Goal: Find specific page/section: Find specific page/section

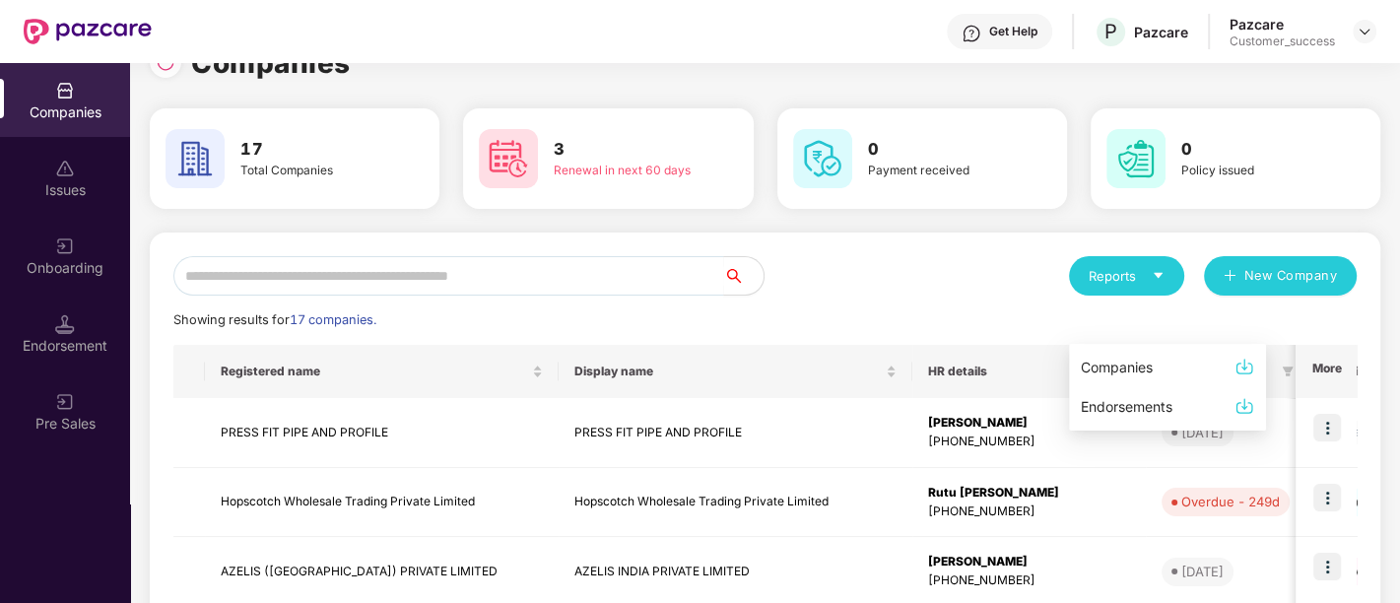
scroll to position [630, 0]
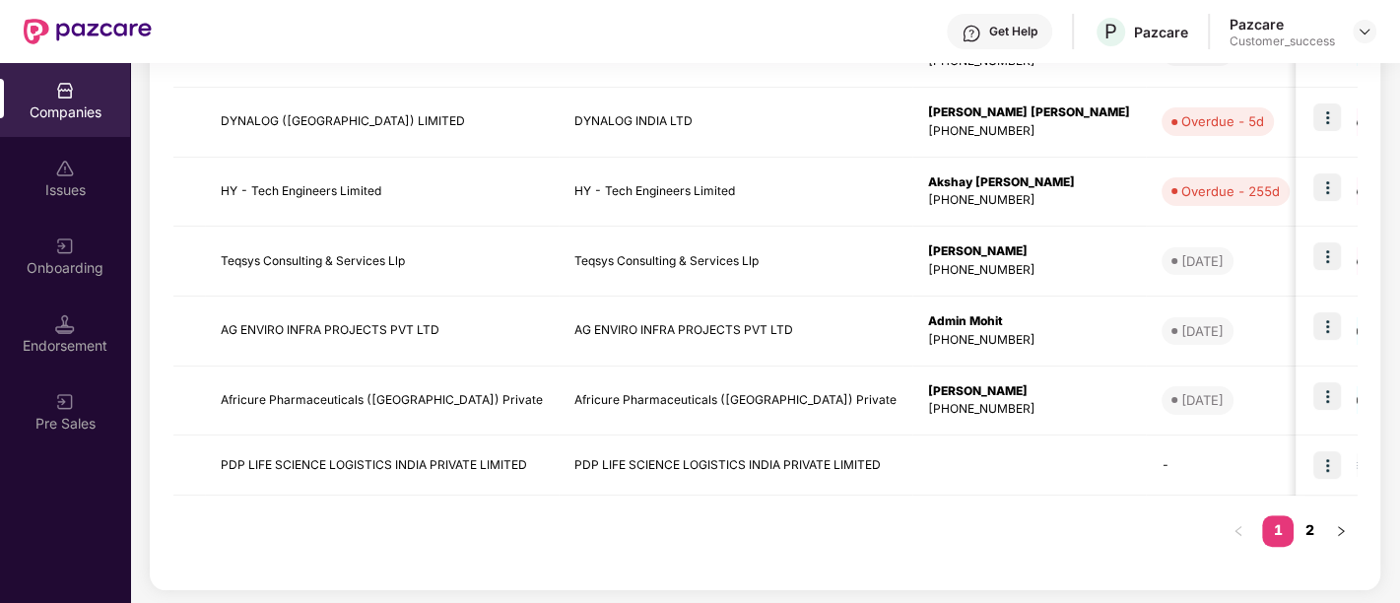
click at [1305, 527] on link "2" at bounding box center [1309, 530] width 32 height 30
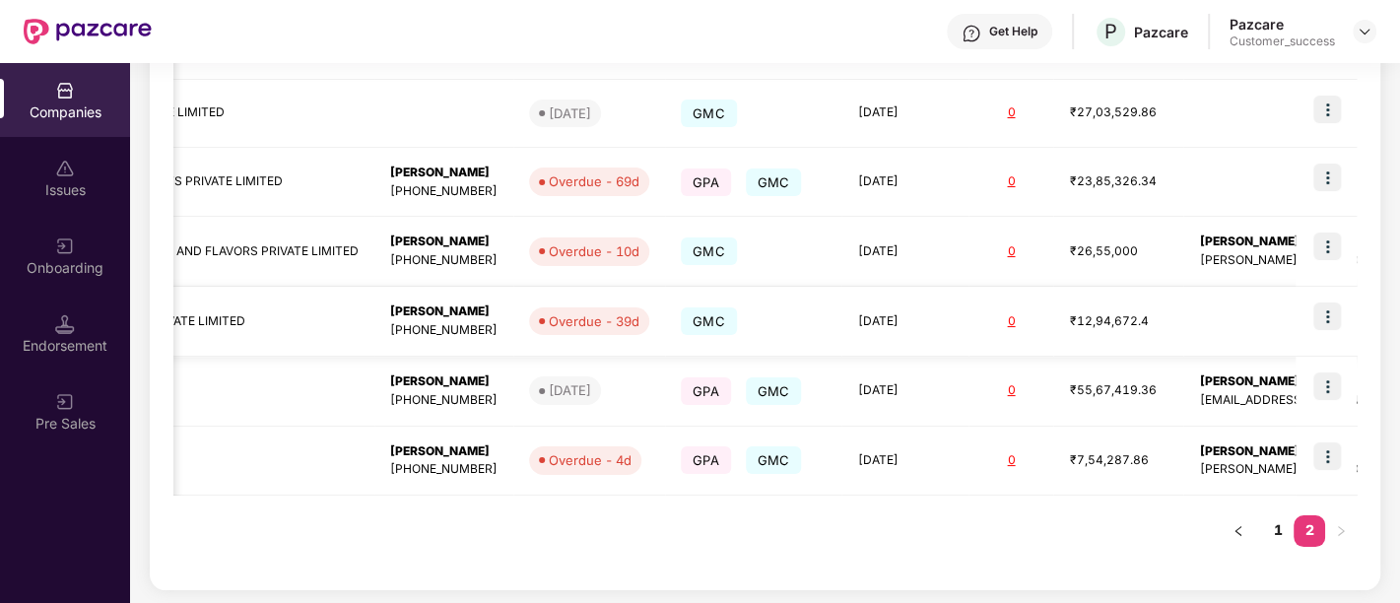
scroll to position [0, 0]
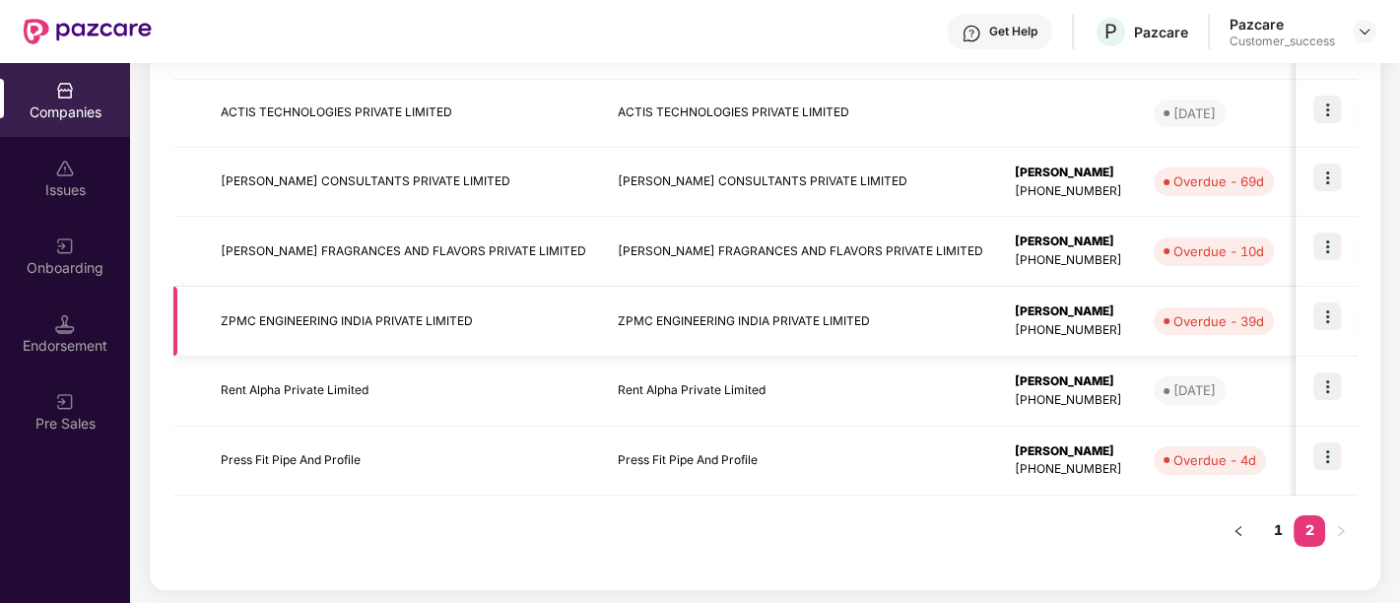
click at [1310, 313] on td at bounding box center [1325, 322] width 61 height 70
click at [728, 351] on td "ZPMC ENGINEERING INDIA PRIVATE LIMITED" at bounding box center [800, 322] width 397 height 70
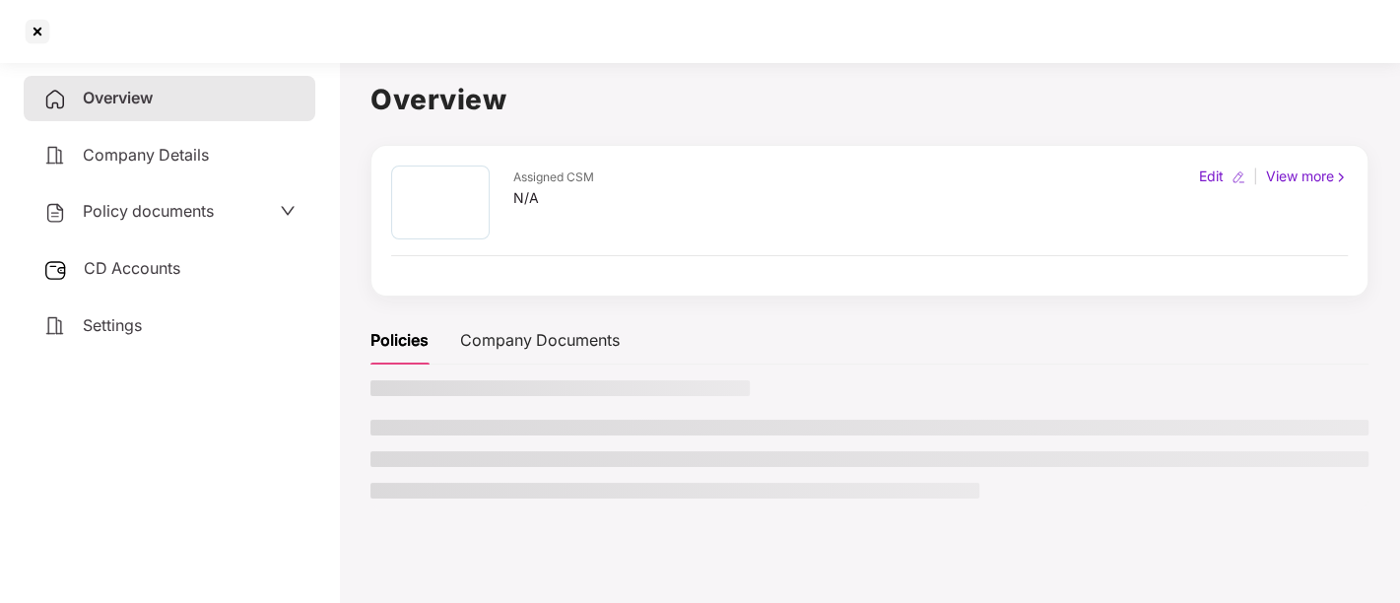
click at [728, 351] on div "Policies Company Documents" at bounding box center [869, 340] width 998 height 48
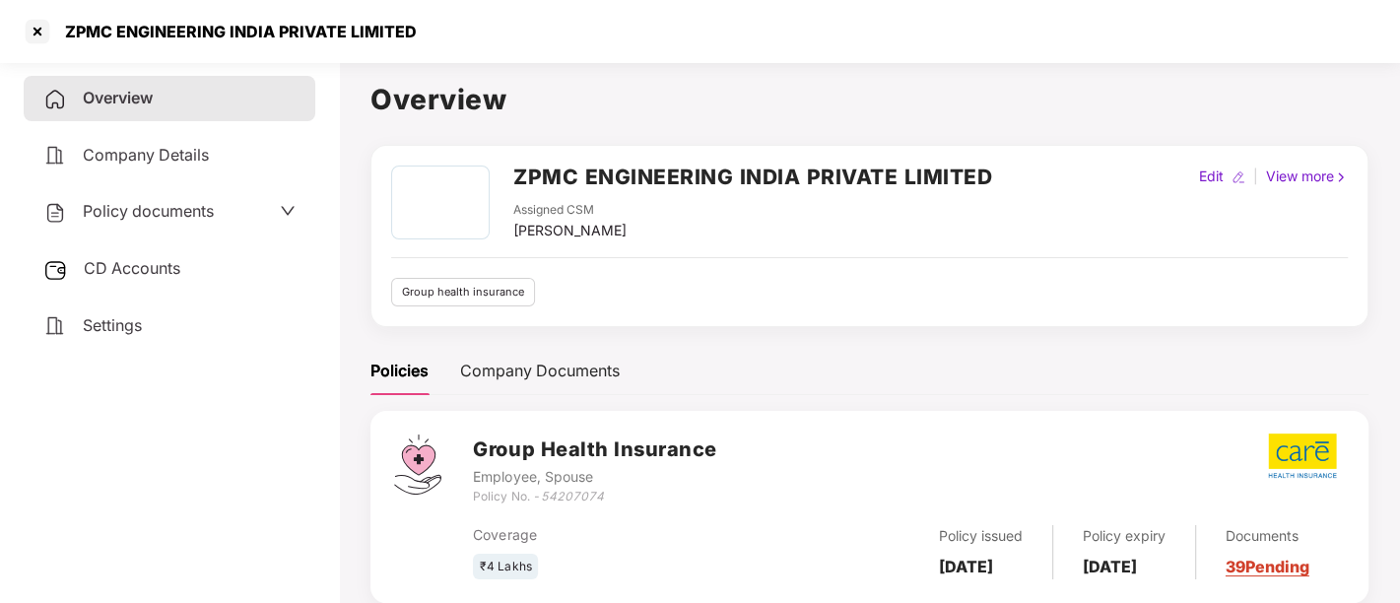
click at [142, 215] on span "Policy documents" at bounding box center [148, 211] width 131 height 20
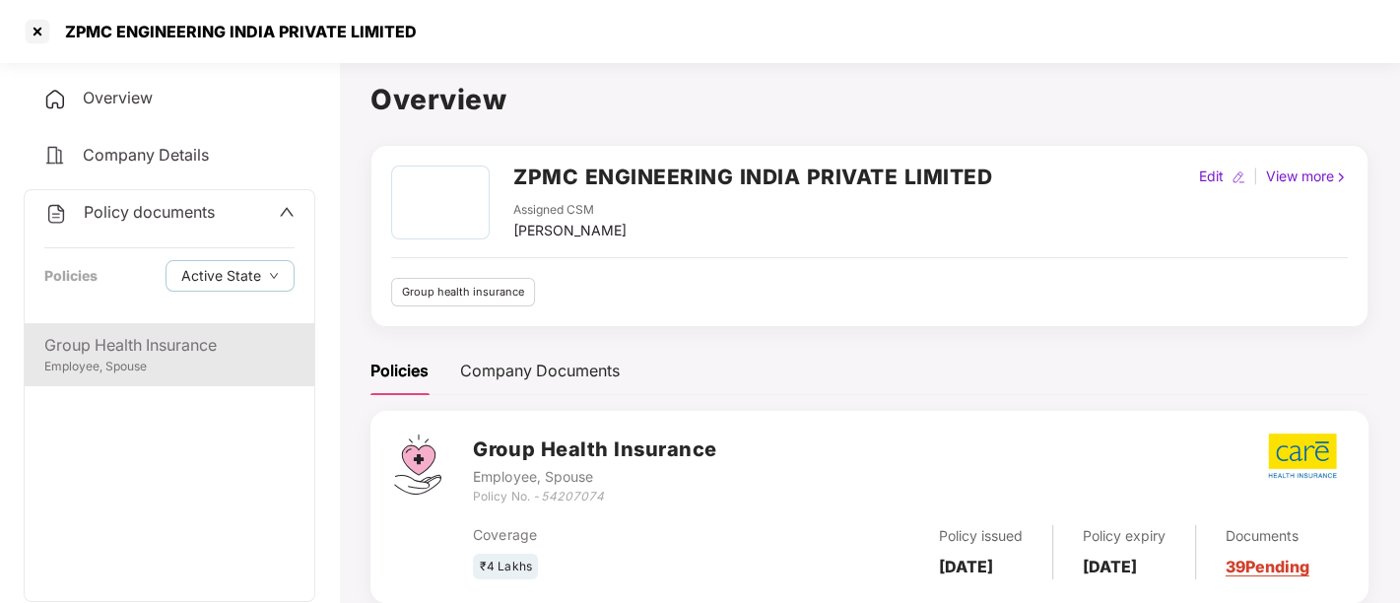
click at [89, 362] on div "Employee, Spouse" at bounding box center [169, 367] width 250 height 19
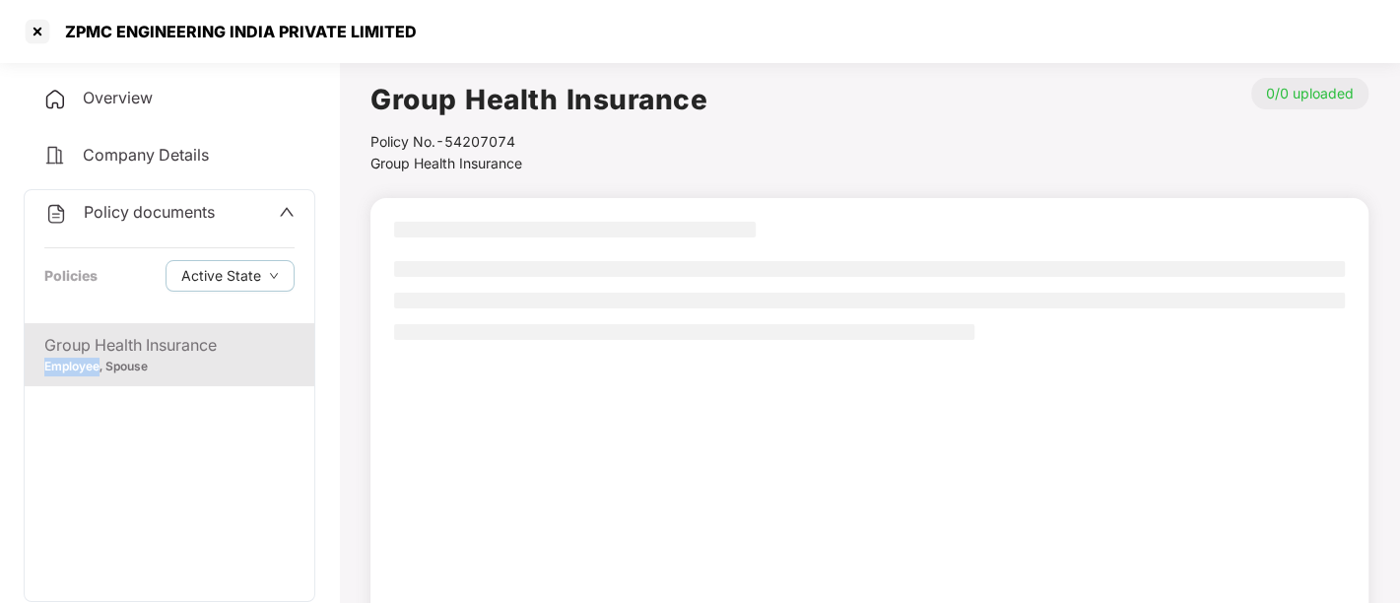
click at [89, 362] on div "Employee, Spouse" at bounding box center [169, 367] width 250 height 19
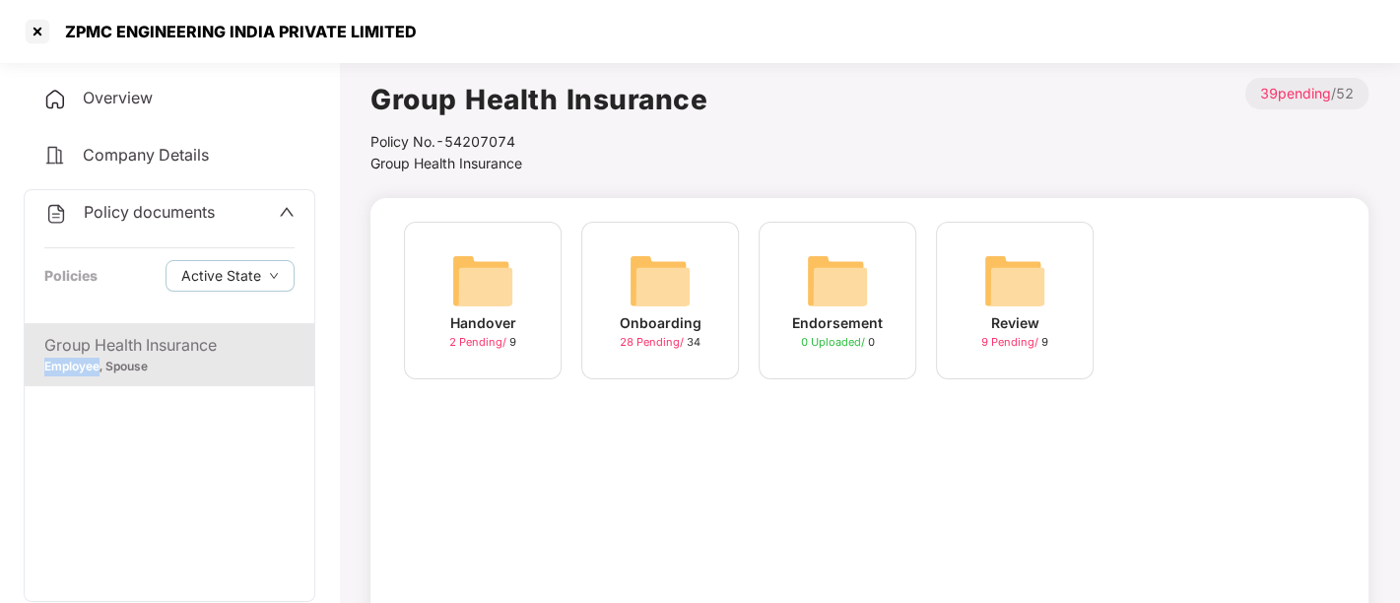
click at [629, 280] on img at bounding box center [659, 280] width 63 height 63
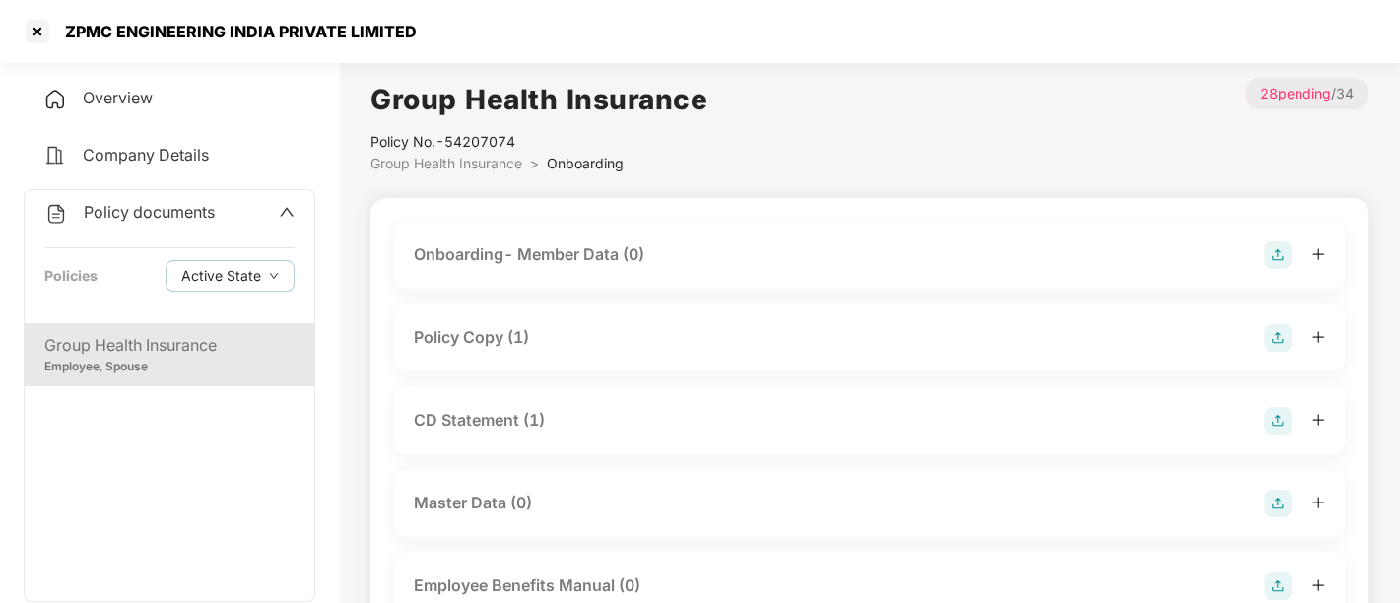
click at [566, 330] on div "Policy Copy (1)" at bounding box center [869, 338] width 911 height 28
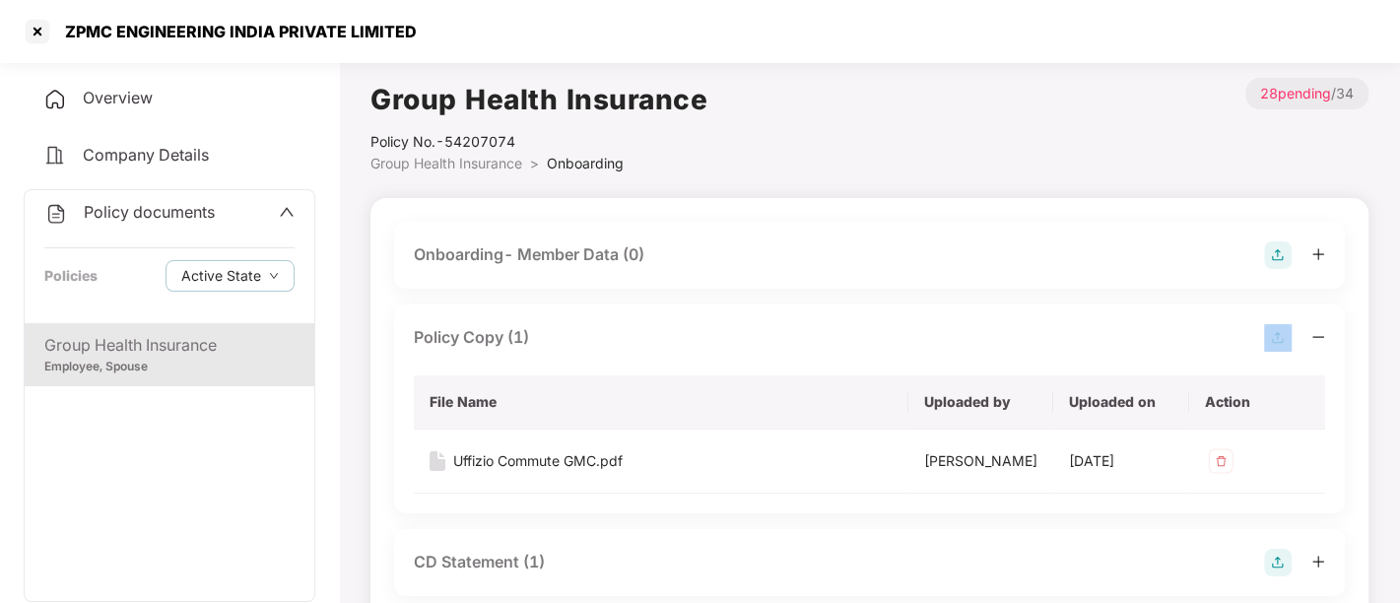
click at [566, 330] on div "Policy Copy (1)" at bounding box center [869, 338] width 911 height 28
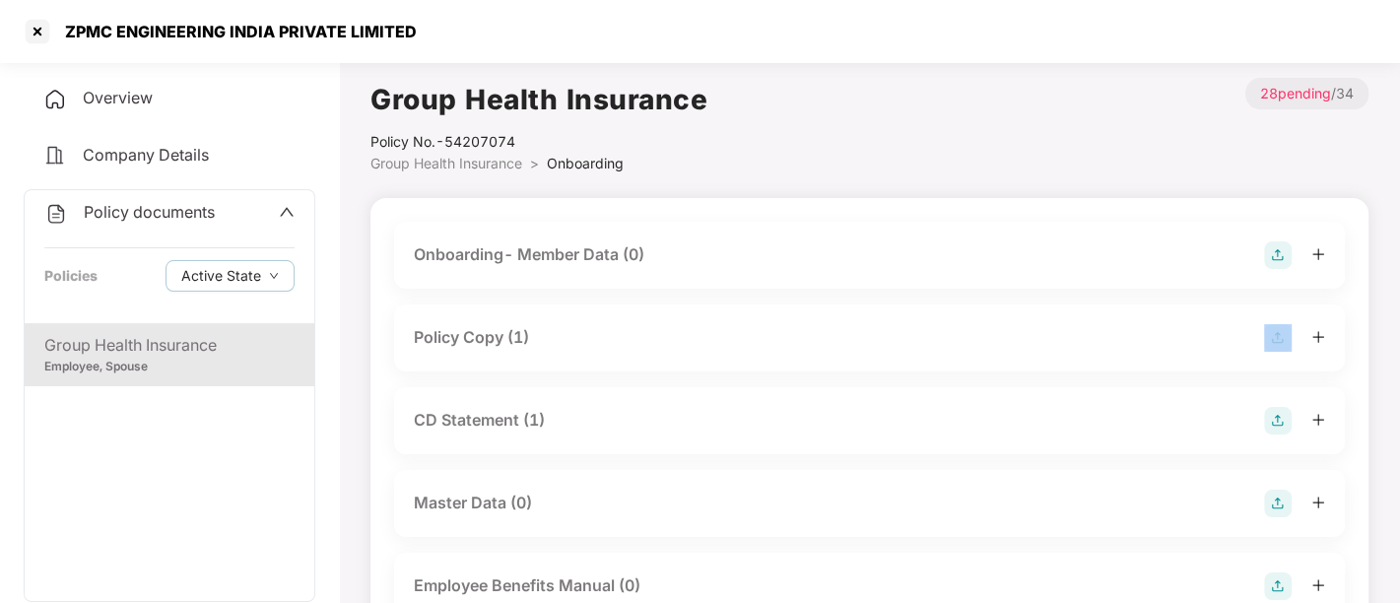
click at [566, 330] on div "Policy Copy (1)" at bounding box center [869, 338] width 911 height 28
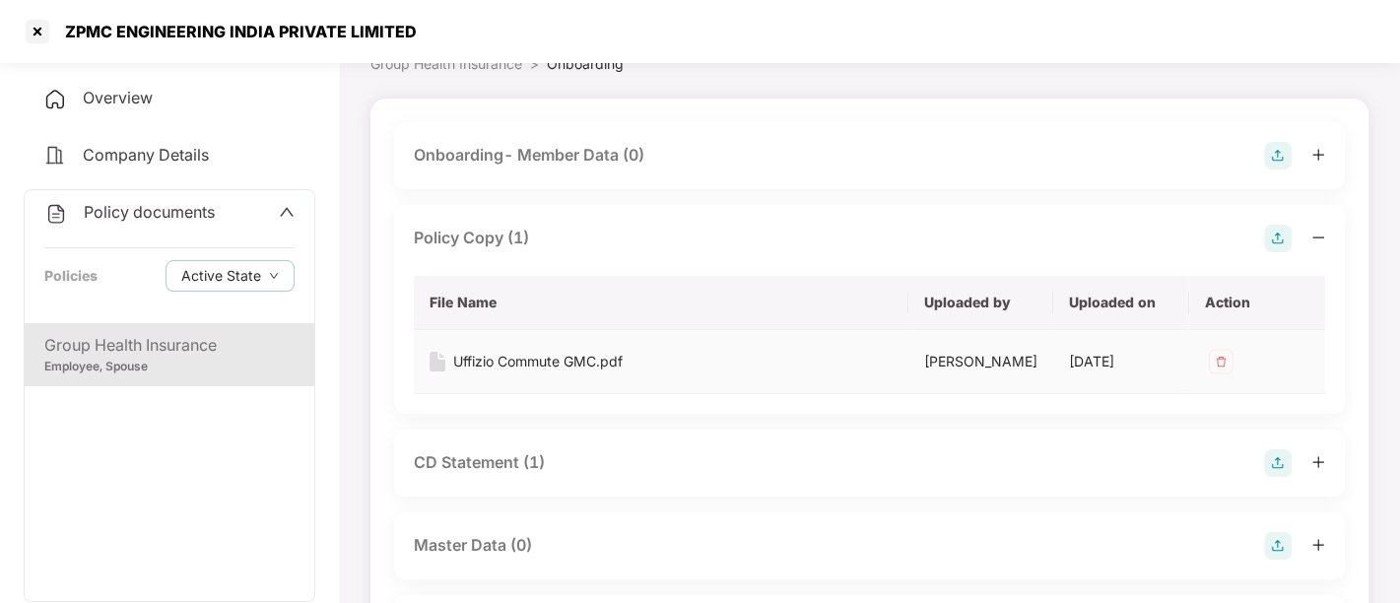
scroll to position [100, 0]
click at [559, 351] on div "Uffizio Commute GMC.pdf" at bounding box center [537, 361] width 169 height 22
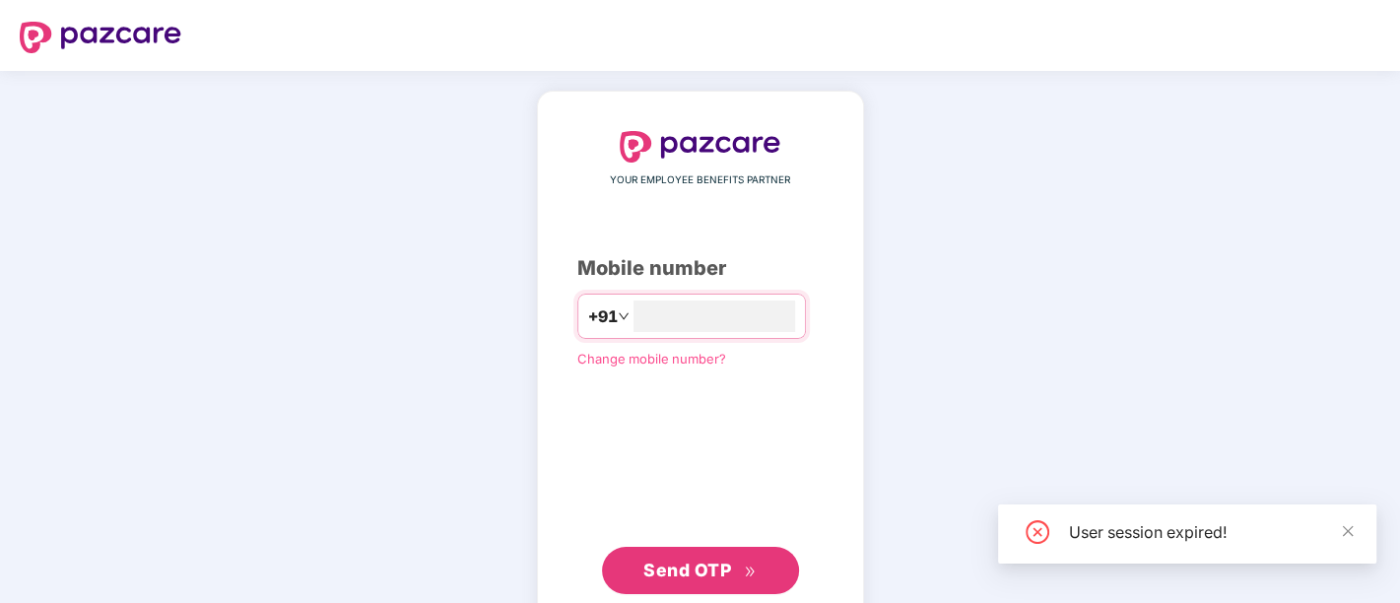
type input "**********"
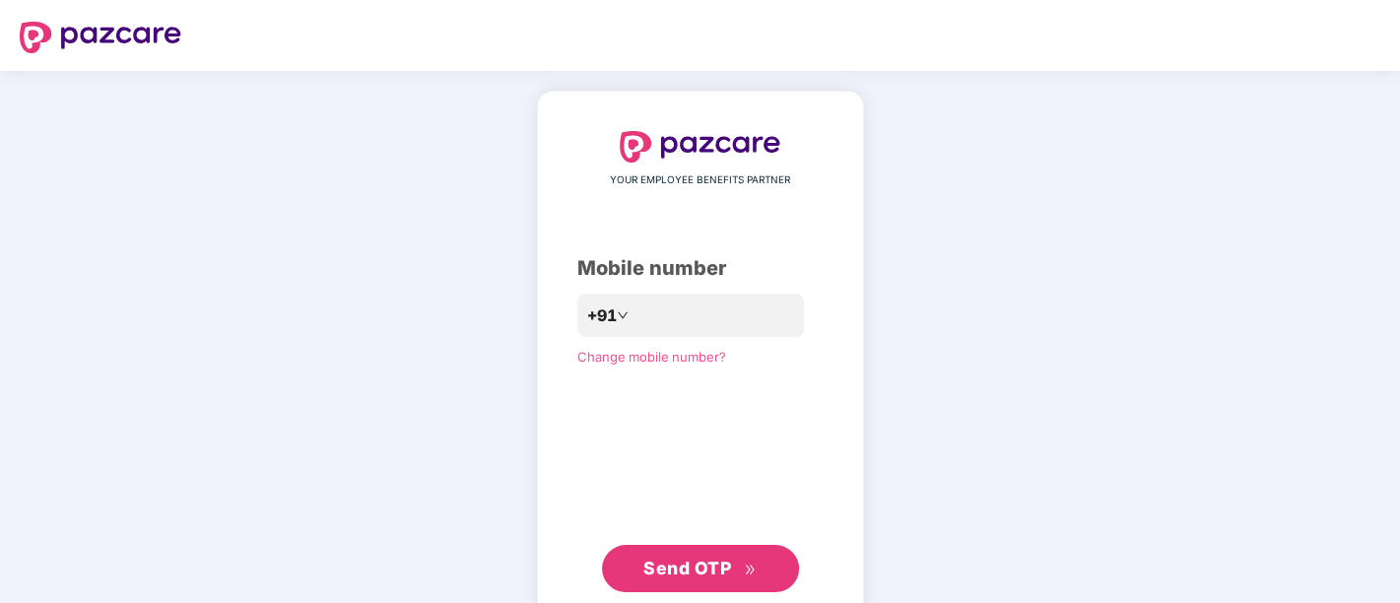
click at [694, 553] on button "Send OTP" at bounding box center [700, 568] width 197 height 47
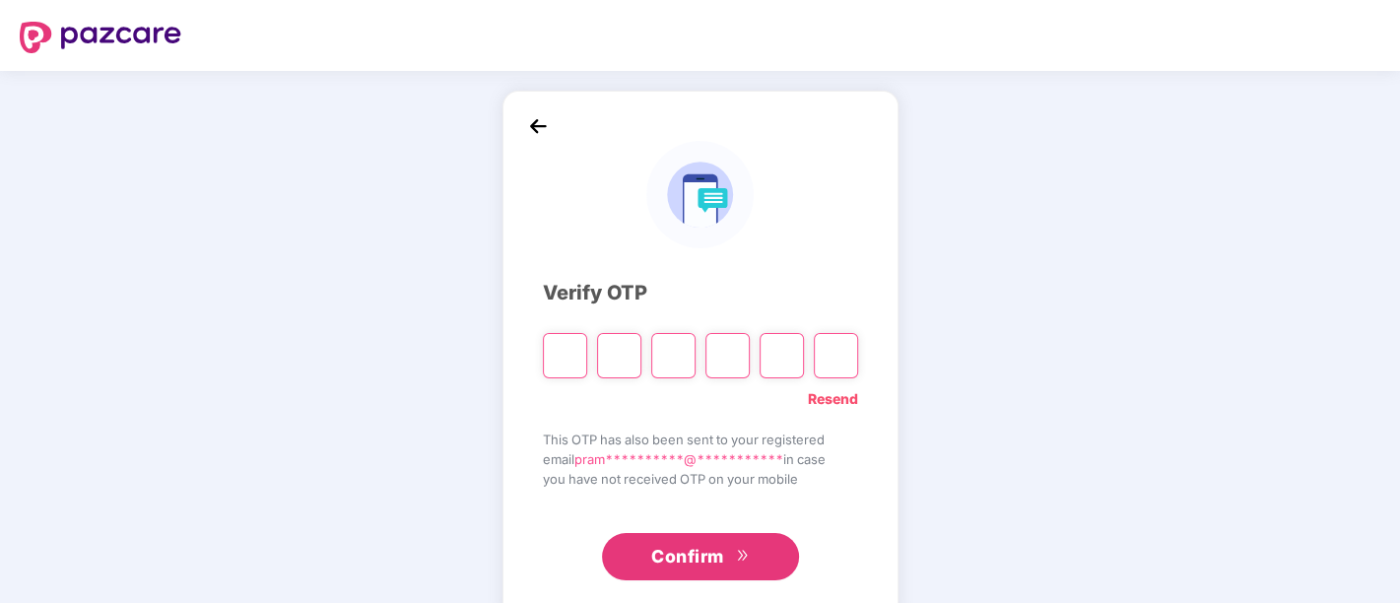
type input "*"
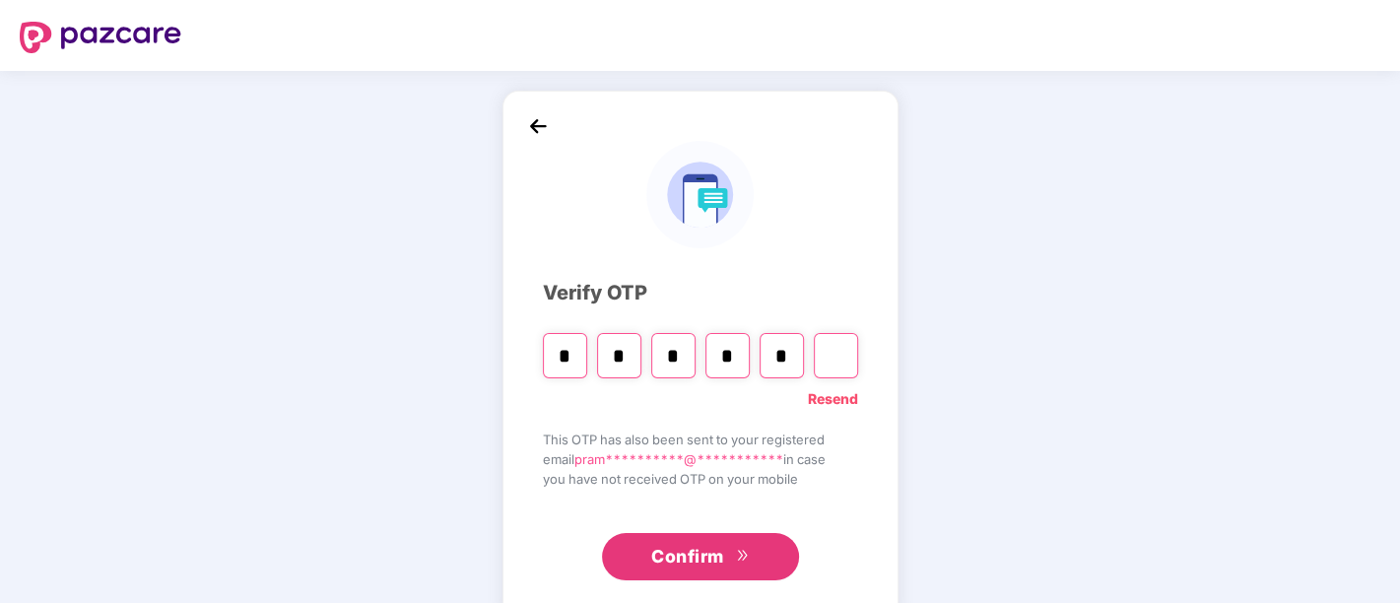
type input "*"
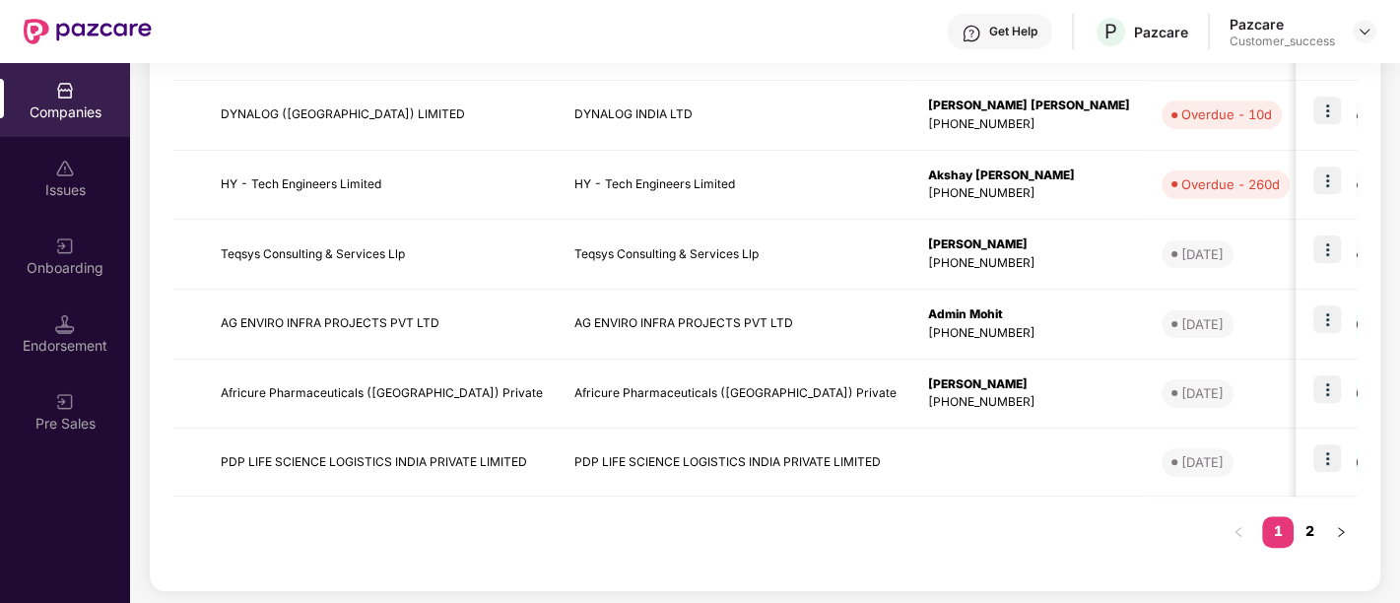
click at [1310, 525] on link "2" at bounding box center [1309, 531] width 32 height 30
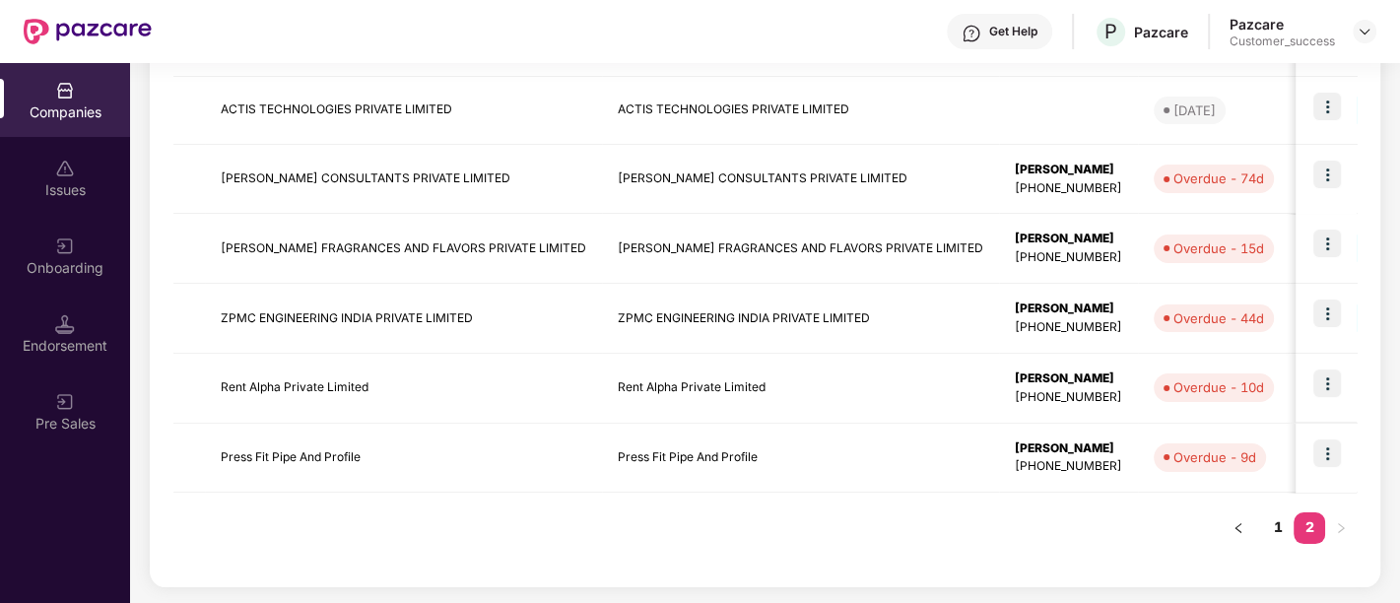
scroll to position [429, 0]
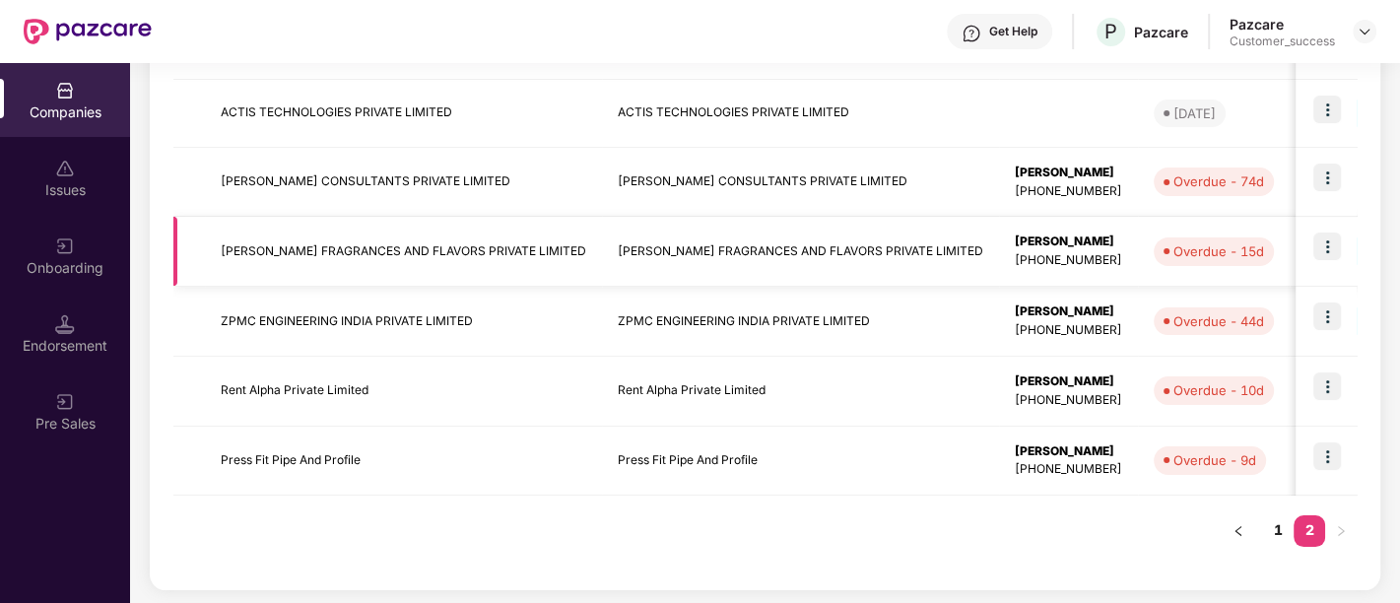
click at [1328, 254] on img at bounding box center [1327, 246] width 28 height 28
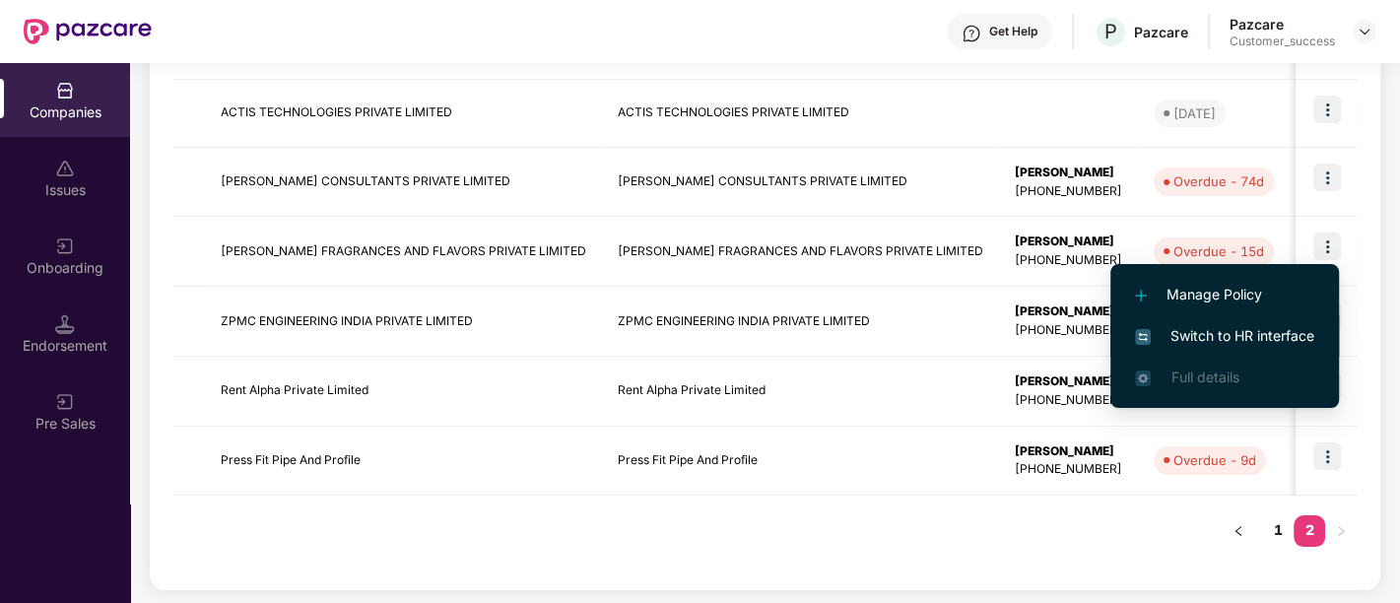
click at [1218, 339] on span "Switch to HR interface" at bounding box center [1224, 336] width 179 height 22
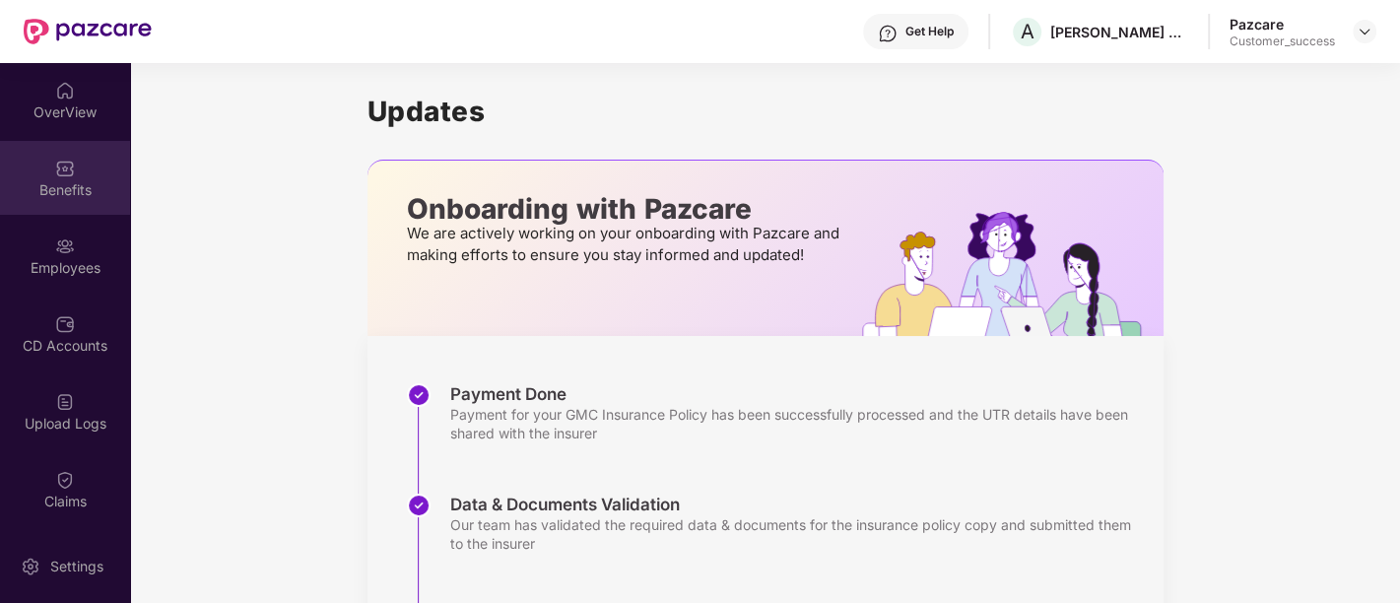
click at [62, 147] on div "Benefits" at bounding box center [65, 178] width 130 height 74
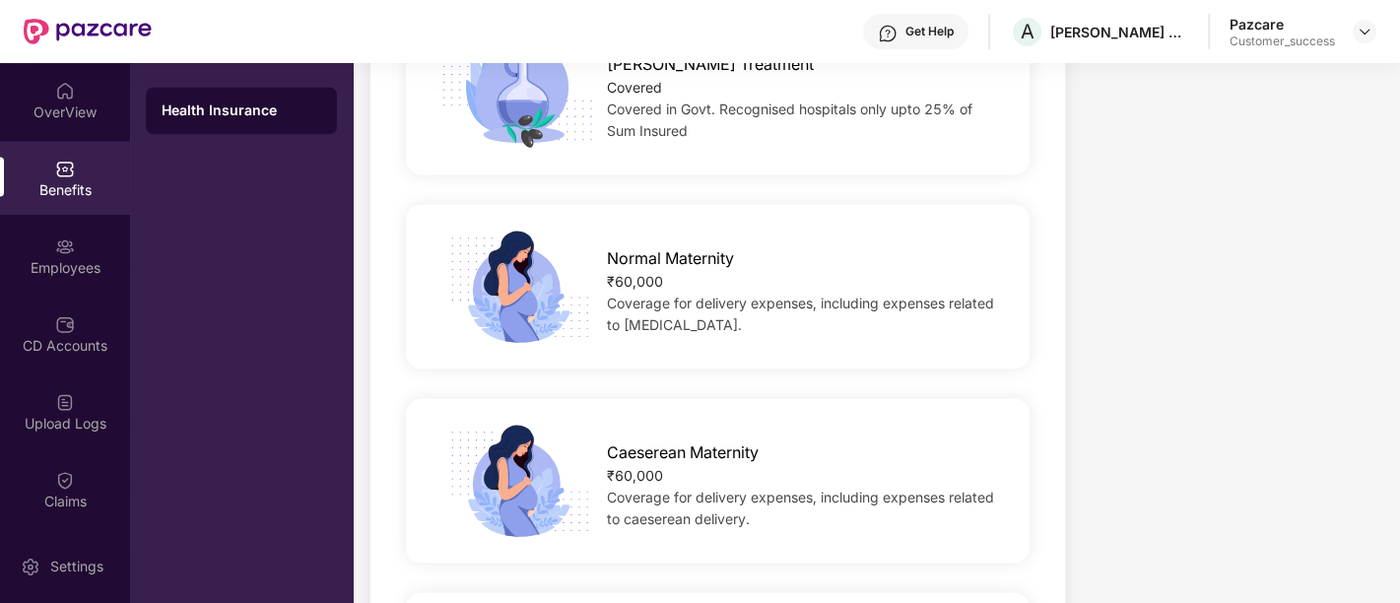
scroll to position [2155, 0]
click at [638, 269] on div "₹60,000" at bounding box center [804, 280] width 395 height 22
copy div "₹60,000"
